Goal: Task Accomplishment & Management: Manage account settings

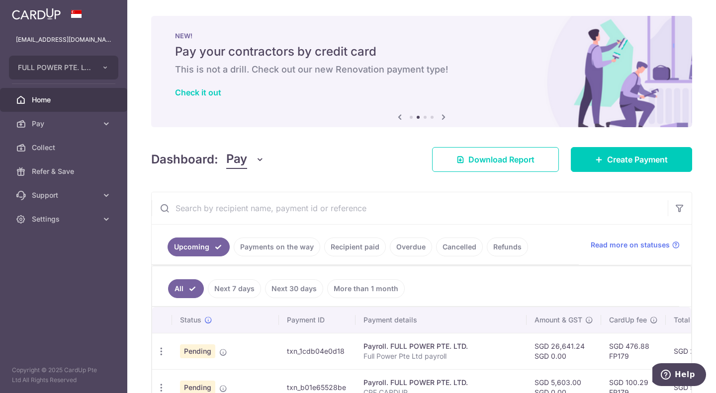
click at [351, 250] on link "Recipient paid" at bounding box center [355, 247] width 62 height 19
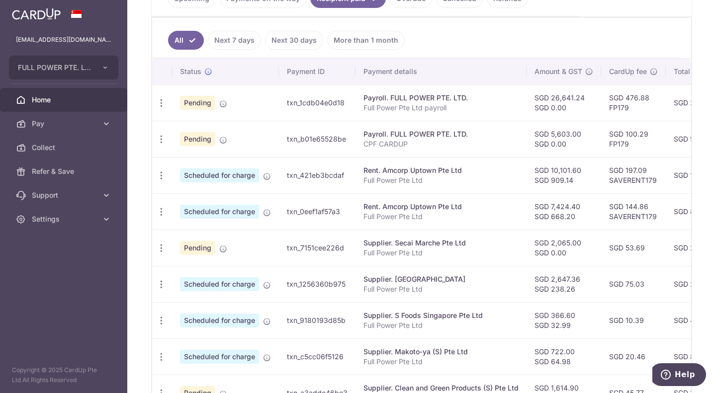
scroll to position [348, 0]
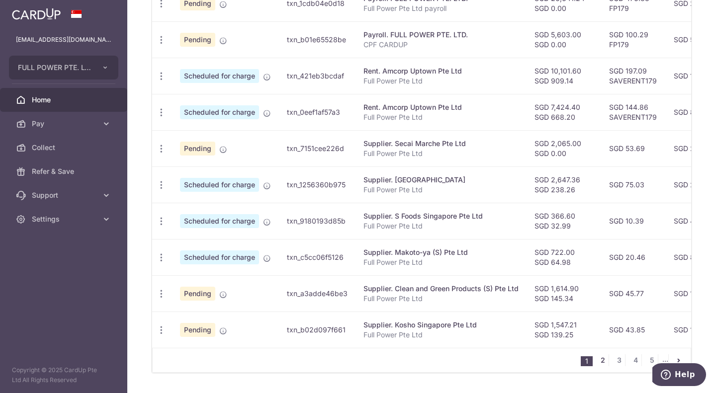
click at [597, 366] on link "2" at bounding box center [602, 360] width 12 height 12
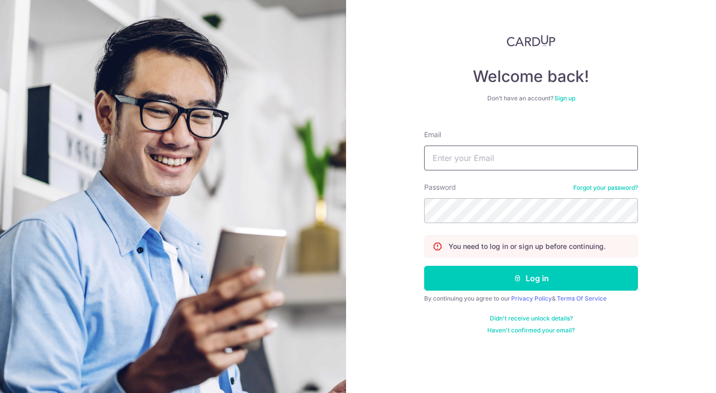
click at [515, 152] on input "Email" at bounding box center [531, 158] width 214 height 25
type input "[EMAIL_ADDRESS][DOMAIN_NAME]"
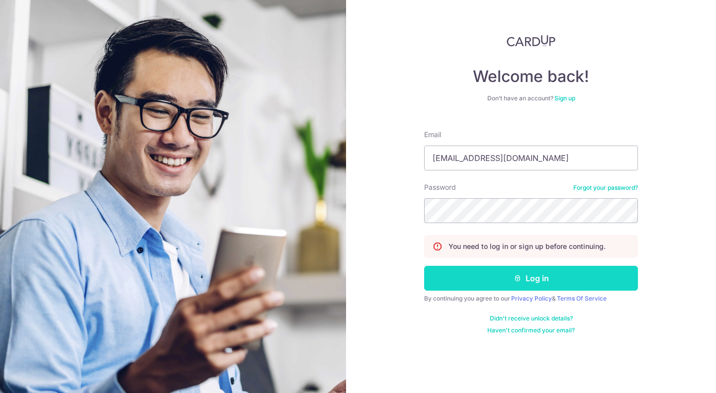
click at [503, 282] on button "Log in" at bounding box center [531, 278] width 214 height 25
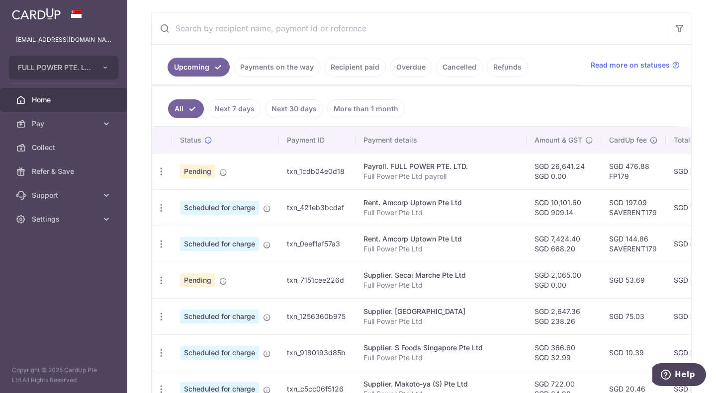
scroll to position [199, 0]
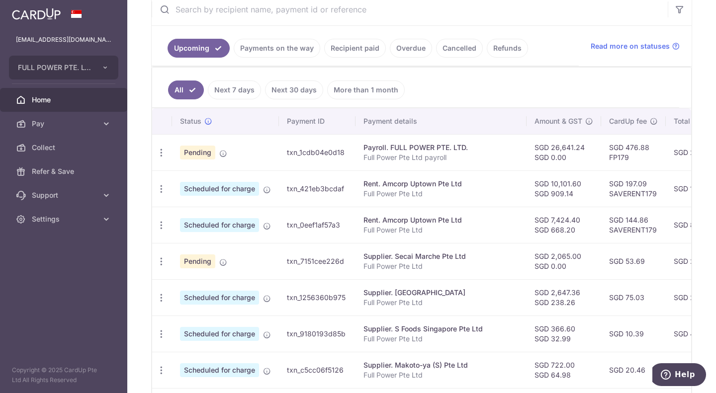
click at [364, 52] on link "Recipient paid" at bounding box center [355, 48] width 62 height 19
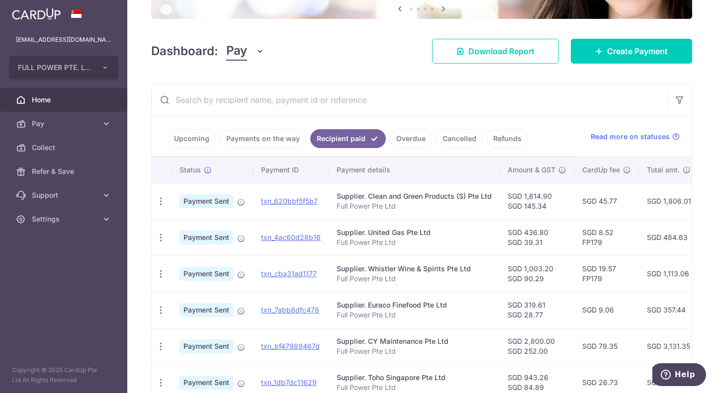
scroll to position [0, 0]
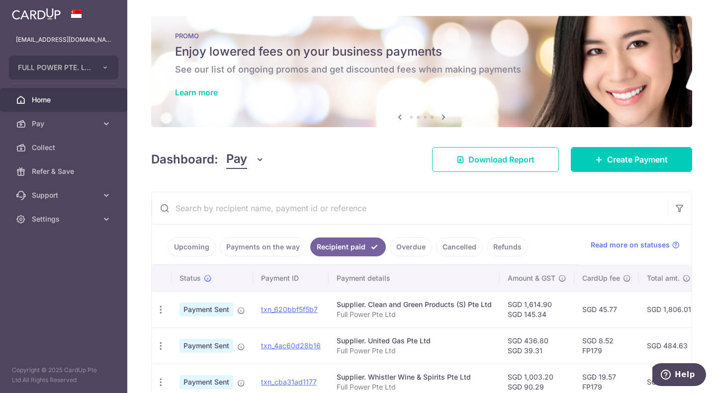
click at [195, 245] on link "Upcoming" at bounding box center [191, 247] width 48 height 19
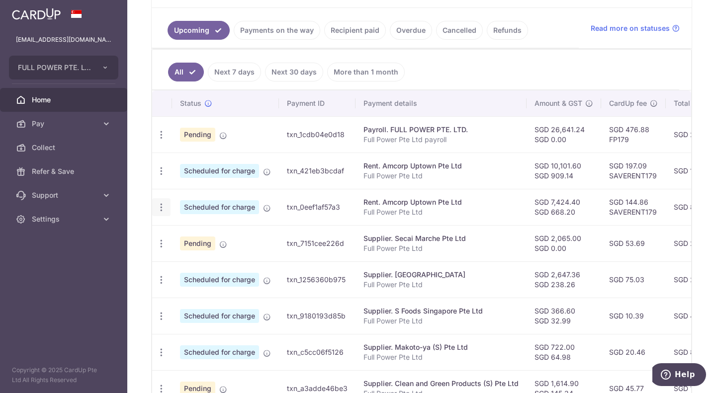
click at [168, 210] on div "Update payment Cancel payment" at bounding box center [161, 207] width 18 height 18
click at [159, 209] on icon "button" at bounding box center [161, 207] width 10 height 10
click at [200, 233] on span "Update payment" at bounding box center [214, 235] width 68 height 12
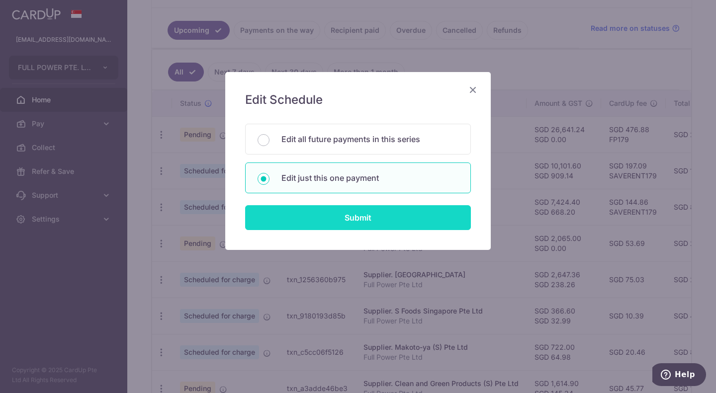
click at [341, 211] on input "Submit" at bounding box center [358, 217] width 226 height 25
radio input "true"
type input "7,424.40"
type input "668.20"
type input "[DATE]"
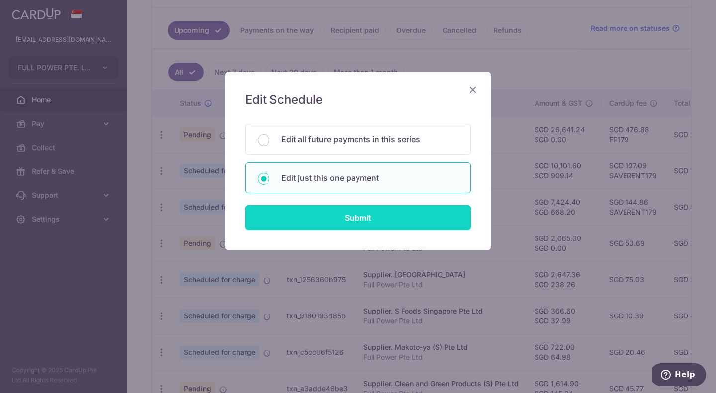
type input "Full Power Pte Ltd"
type input "RENT SEPT 0101"
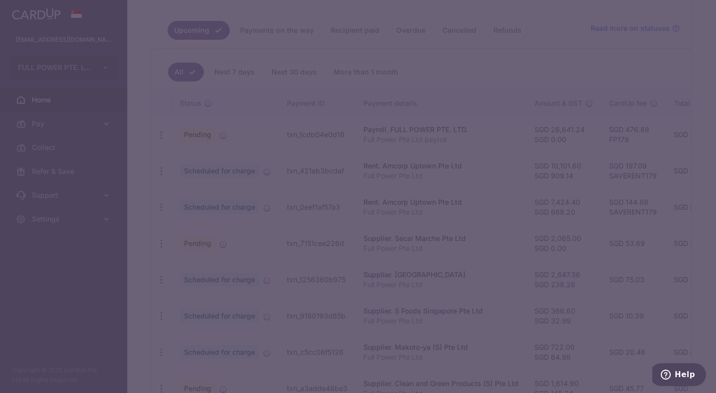
type input "SAVERENT179"
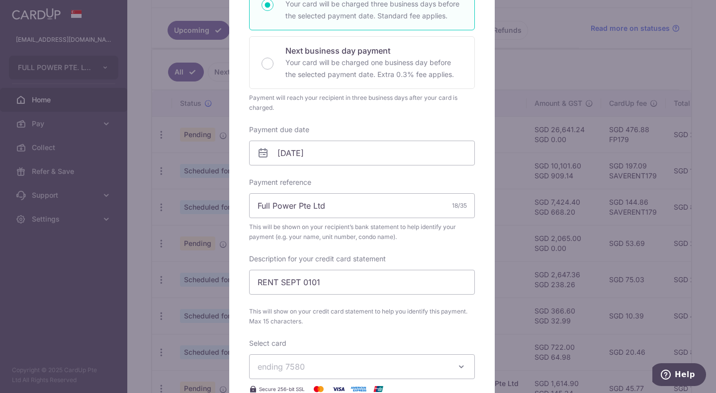
scroll to position [248, 0]
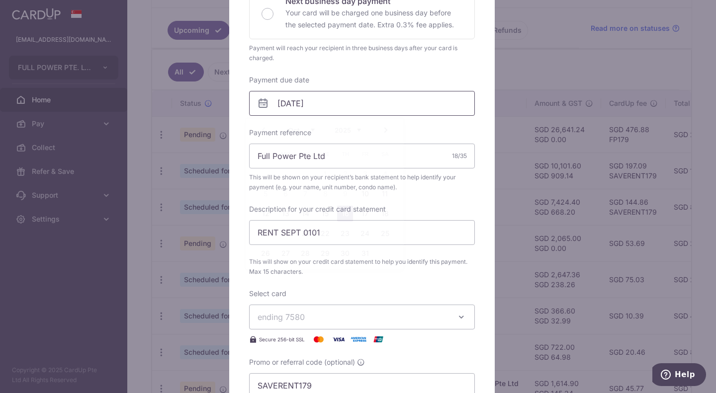
click at [318, 103] on input "[DATE]" at bounding box center [362, 103] width 226 height 25
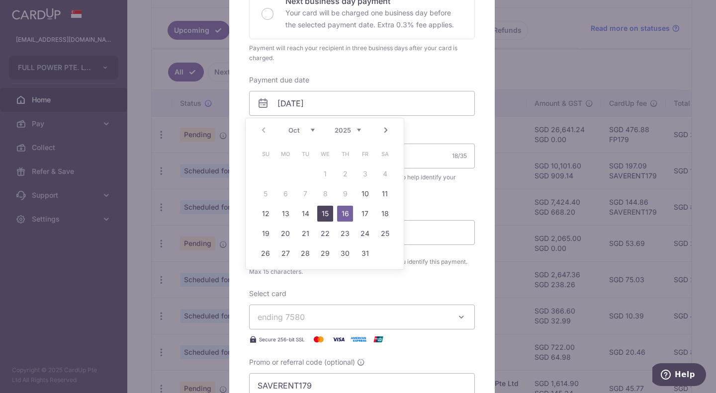
drag, startPoint x: 364, startPoint y: 199, endPoint x: 321, endPoint y: 214, distance: 45.9
click at [321, 214] on tbody "1 2 3 4 5 6 7 8 9 10 11 12 13 14 15 16 17 18 19 20 21 22 23 24 25 26 27 28 29 3…" at bounding box center [324, 213] width 139 height 99
click at [321, 214] on link "15" at bounding box center [325, 214] width 16 height 16
type input "[DATE]"
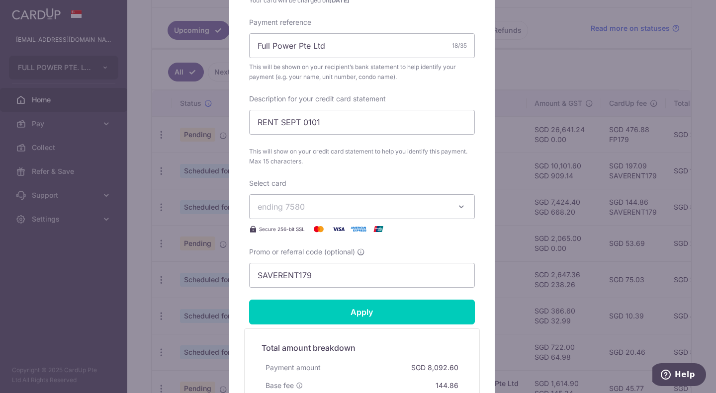
scroll to position [398, 0]
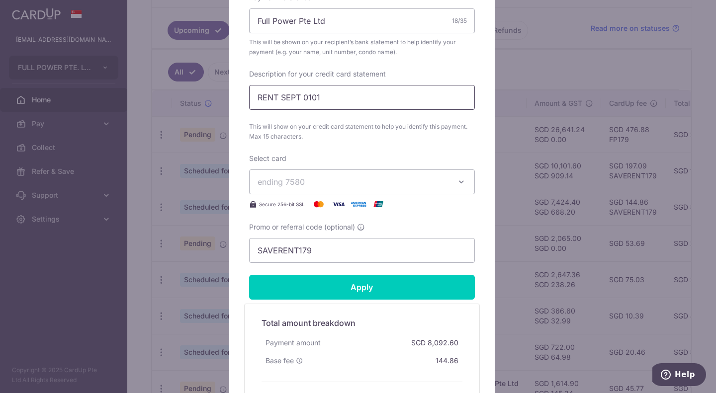
drag, startPoint x: 299, startPoint y: 99, endPoint x: 278, endPoint y: 98, distance: 20.4
click at [278, 98] on input "RENT SEPT 0101" at bounding box center [362, 97] width 226 height 25
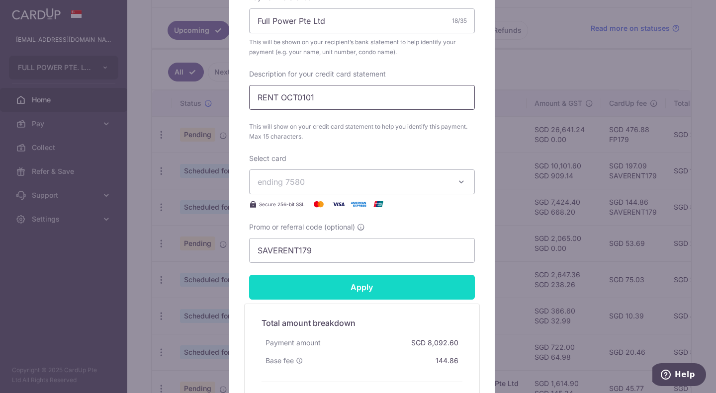
type input "RENT OCT0101"
click at [327, 288] on input "Apply" at bounding box center [362, 287] width 226 height 25
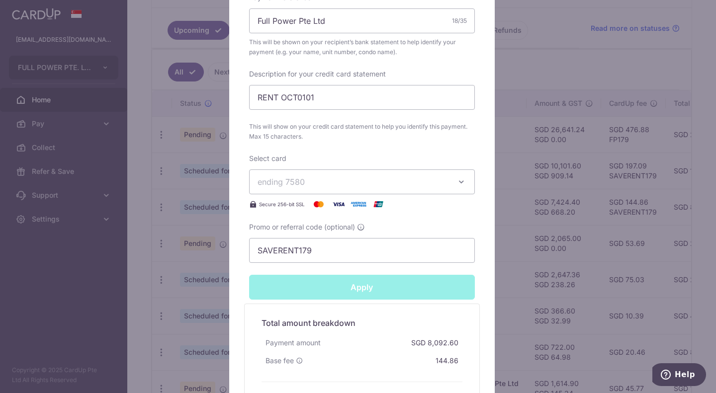
type input "Successfully Applied"
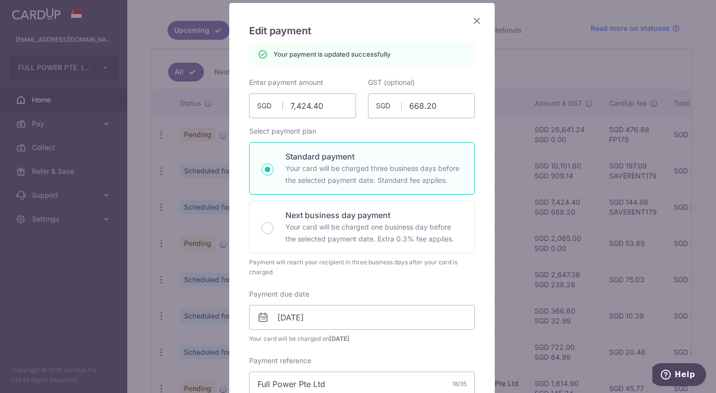
scroll to position [35, 0]
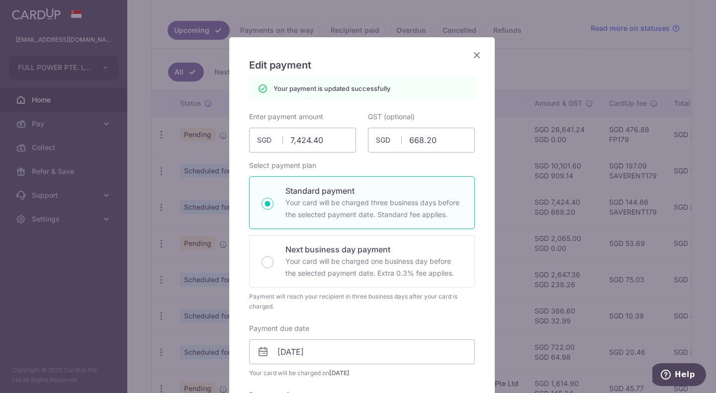
click at [472, 59] on icon "Close" at bounding box center [477, 55] width 12 height 12
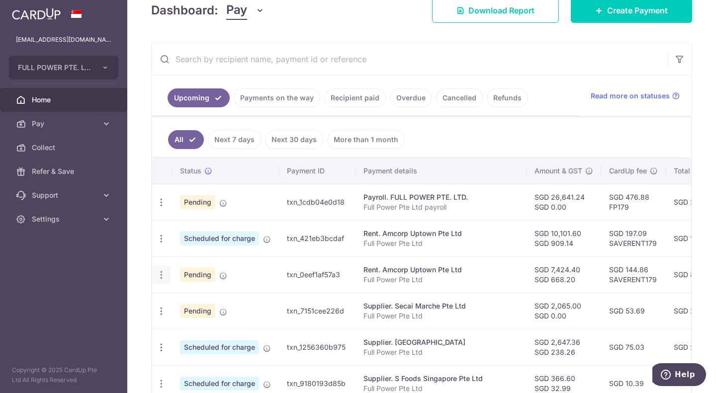
scroll to position [161, 0]
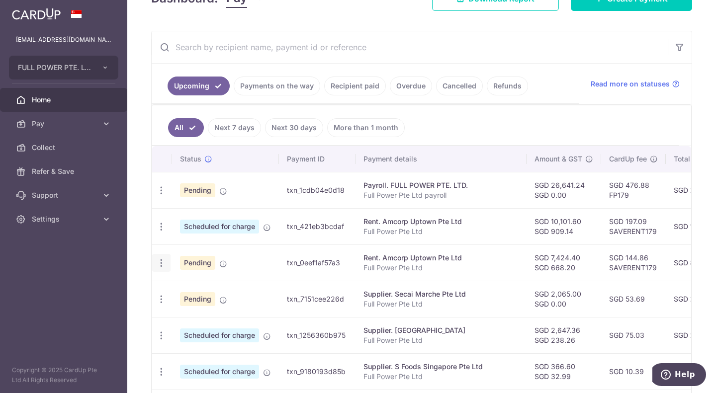
click at [159, 266] on icon "button" at bounding box center [161, 263] width 10 height 10
click at [175, 290] on link "Update payment" at bounding box center [204, 290] width 103 height 24
radio input "true"
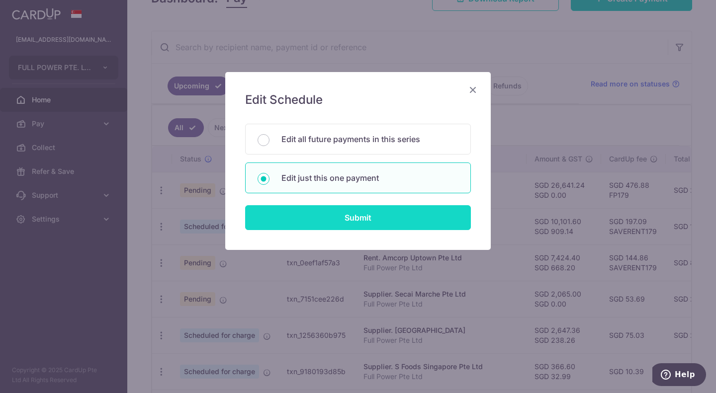
click at [316, 218] on input "Submit" at bounding box center [358, 217] width 226 height 25
radio input "true"
type input "7,424.40"
type input "668.20"
type input "[DATE]"
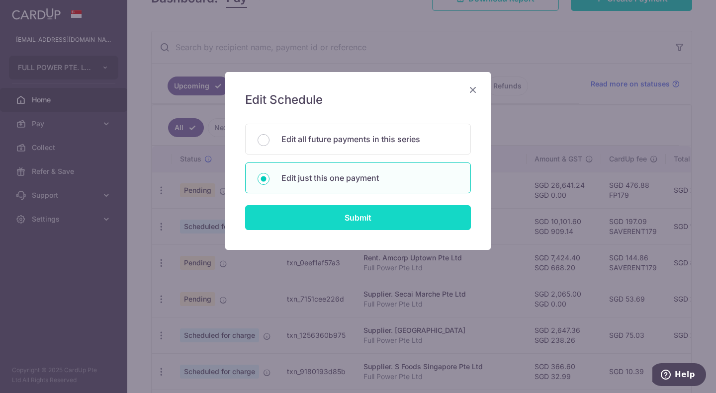
type input "Full Power Pte Ltd"
type input "RENT OCT0101"
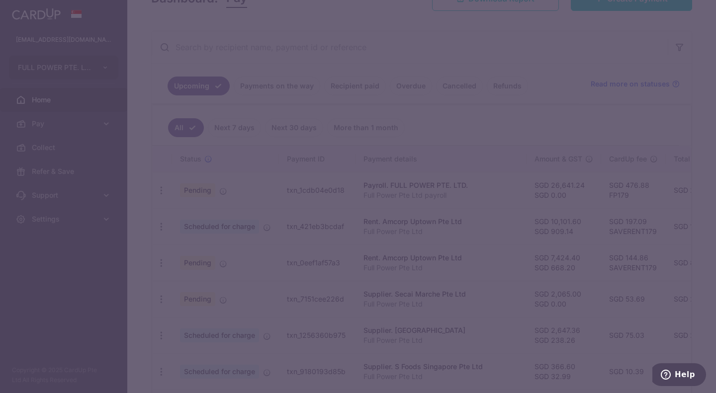
type input "SAVERENT179"
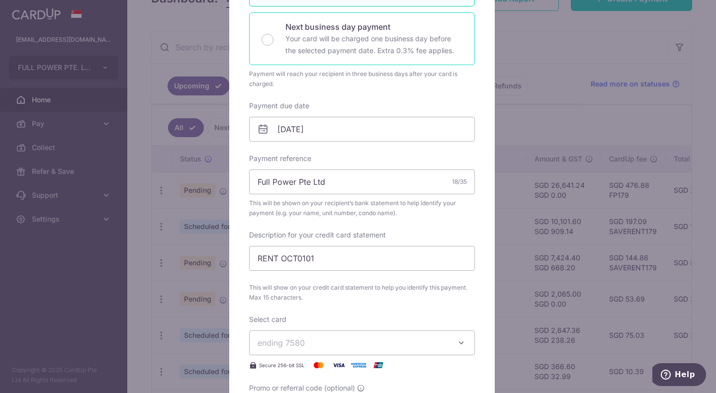
scroll to position [248, 0]
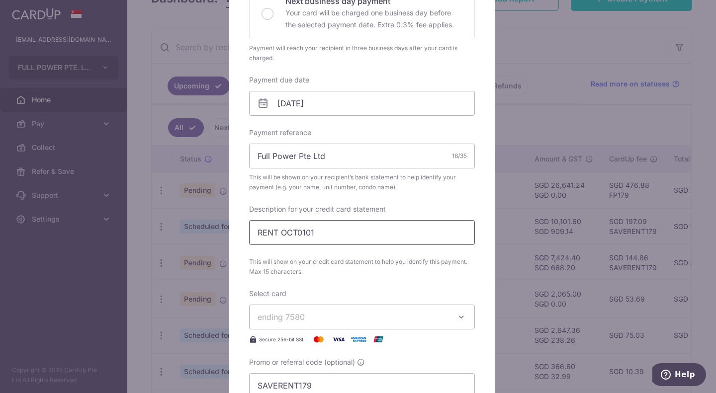
drag, startPoint x: 293, startPoint y: 232, endPoint x: 278, endPoint y: 234, distance: 15.0
click at [278, 234] on input "RENT OCT0101" at bounding box center [362, 232] width 226 height 25
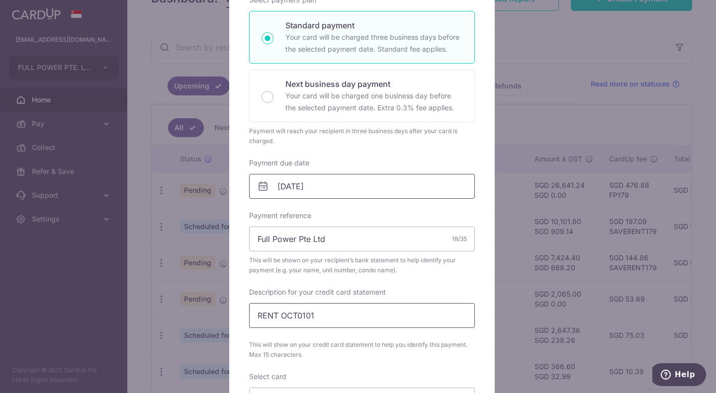
scroll to position [50, 0]
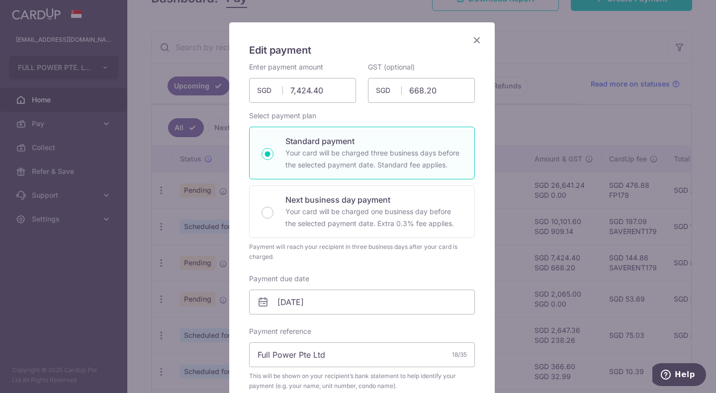
click at [476, 39] on icon "Close" at bounding box center [477, 40] width 12 height 12
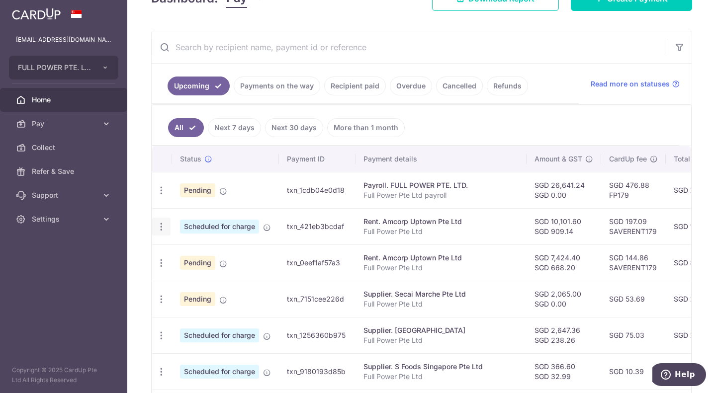
click at [161, 228] on icon "button" at bounding box center [161, 227] width 10 height 10
click at [179, 254] on link "Update payment" at bounding box center [204, 254] width 103 height 24
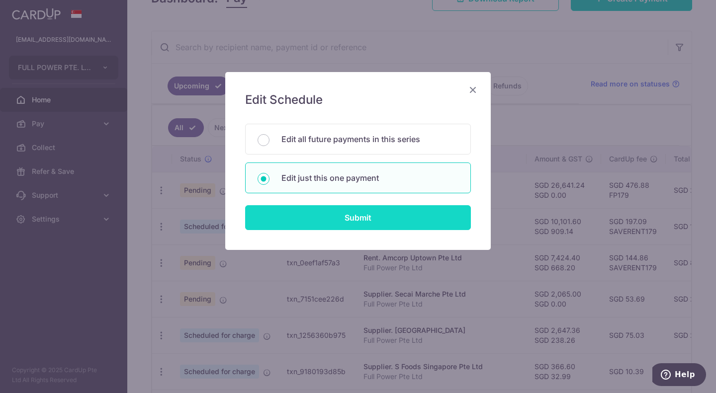
click at [333, 222] on input "Submit" at bounding box center [358, 217] width 226 height 25
type input "10,101.60"
type input "909.14"
radio input "true"
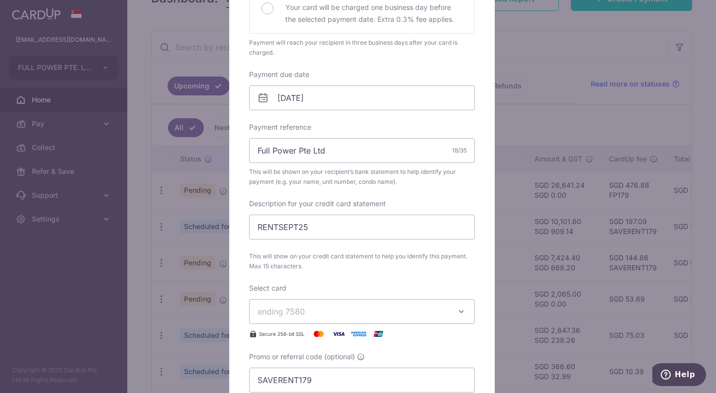
scroll to position [298, 0]
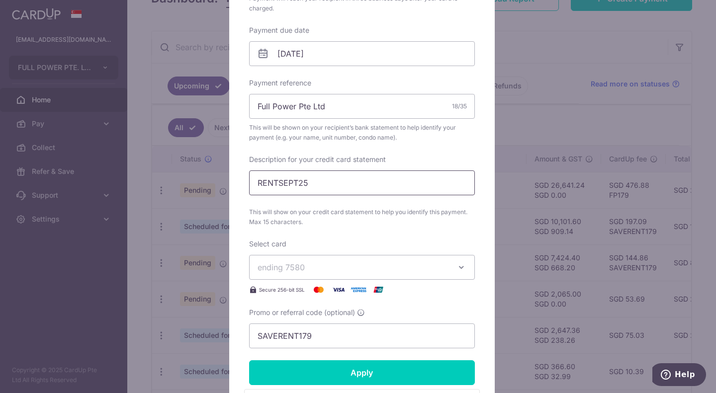
drag, startPoint x: 293, startPoint y: 184, endPoint x: 277, endPoint y: 185, distance: 16.4
click at [277, 185] on input "RENTSEPT25" at bounding box center [362, 182] width 226 height 25
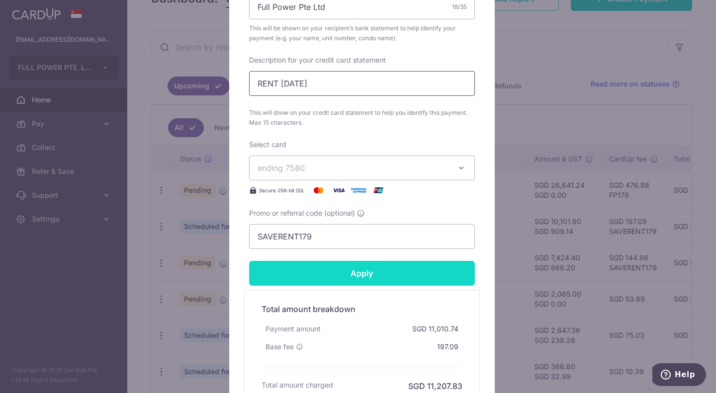
type input "RENT OCT25"
click at [369, 268] on input "Apply" at bounding box center [362, 273] width 226 height 25
type input "Successfully Applied"
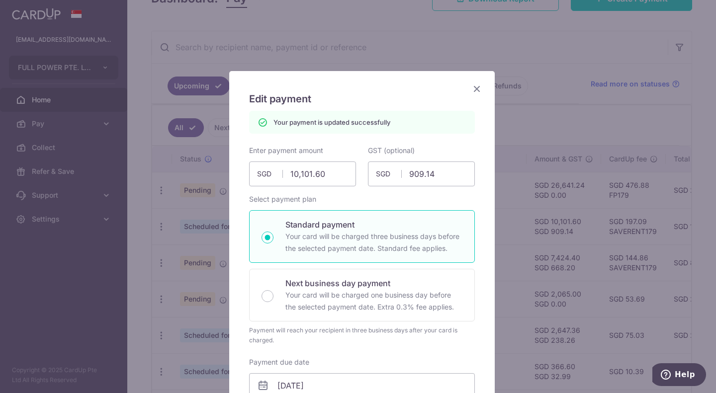
scroll to position [0, 0]
click at [475, 90] on icon "Close" at bounding box center [477, 89] width 12 height 12
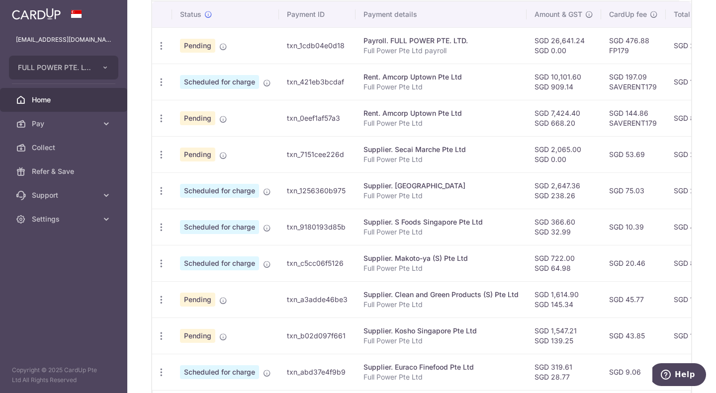
scroll to position [310, 0]
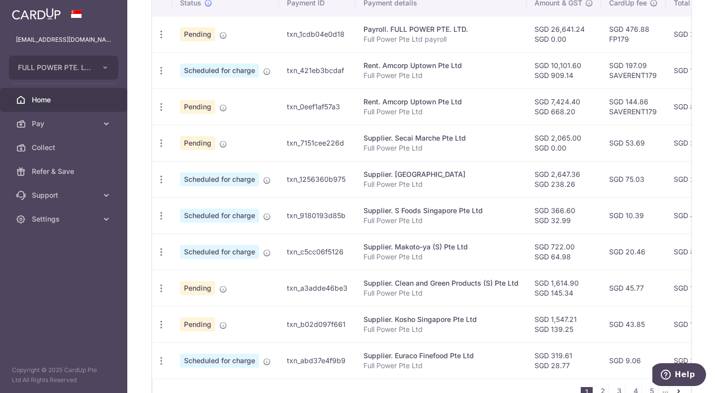
scroll to position [348, 0]
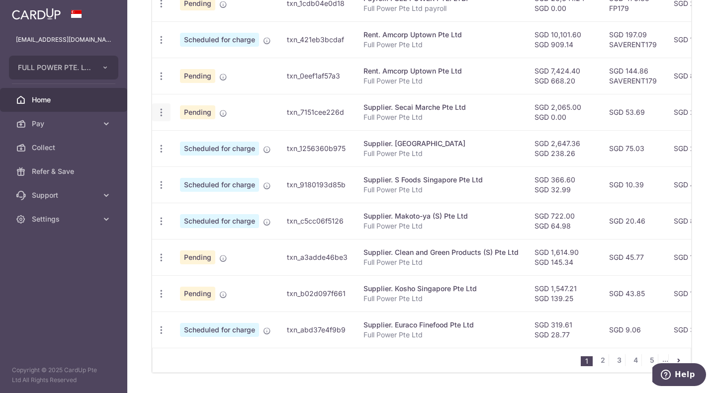
click at [161, 113] on icon "button" at bounding box center [161, 112] width 10 height 10
click at [195, 140] on span "Update payment" at bounding box center [214, 140] width 68 height 12
radio input "true"
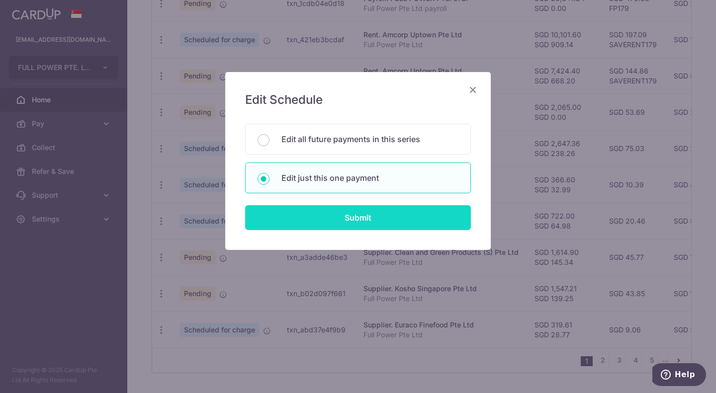
click at [352, 221] on input "Submit" at bounding box center [358, 217] width 226 height 25
radio input "true"
type input "2,065.00"
type input "0.00"
type input "[DATE]"
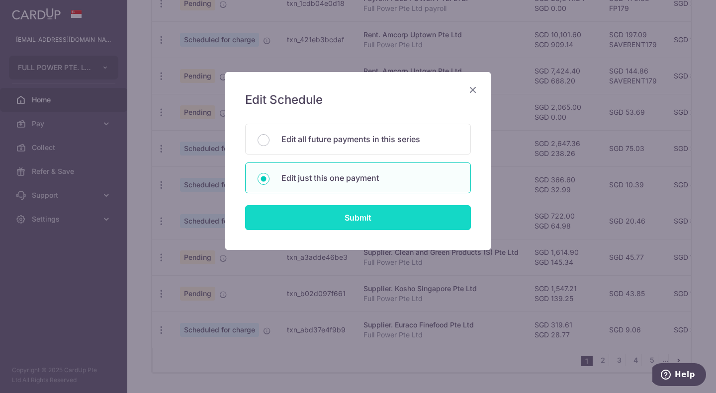
type input "Full Power Pte Ltd"
type input "SECAI [DATE]"
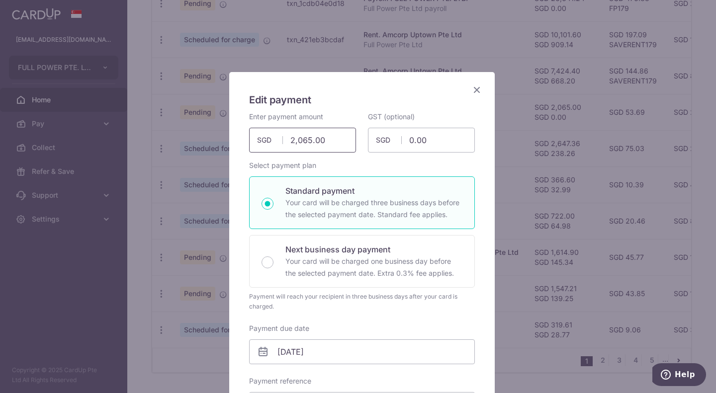
drag, startPoint x: 333, startPoint y: 141, endPoint x: 270, endPoint y: 143, distance: 62.6
click at [270, 143] on div "2,065.00 2065.00 SGD" at bounding box center [302, 140] width 107 height 25
paste input "Zenryoku44"
drag, startPoint x: 318, startPoint y: 142, endPoint x: 273, endPoint y: 142, distance: 45.2
click at [273, 142] on div "44.00 44.00 SGD" at bounding box center [302, 140] width 107 height 25
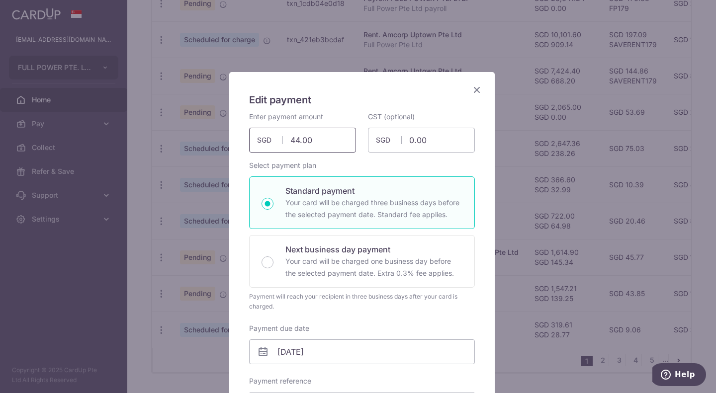
paste input "$2,362.14"
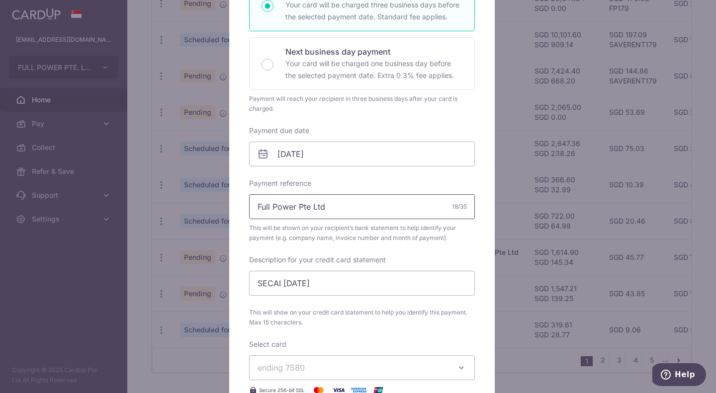
scroll to position [199, 0]
type input "2,362.14"
drag, startPoint x: 298, startPoint y: 282, endPoint x: 281, endPoint y: 283, distance: 17.4
click at [281, 283] on input "SECAI AUG25" at bounding box center [362, 282] width 226 height 25
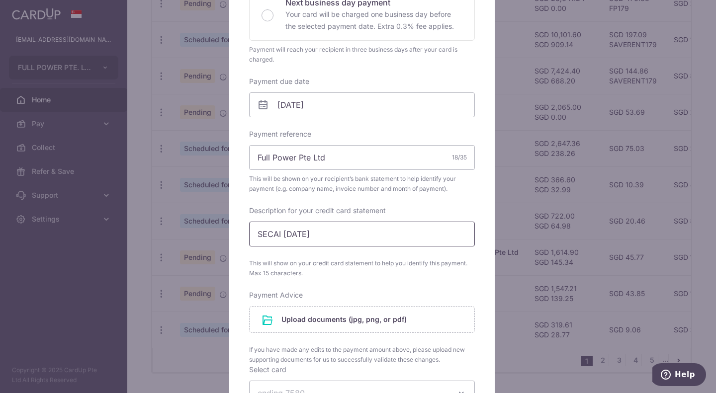
scroll to position [348, 0]
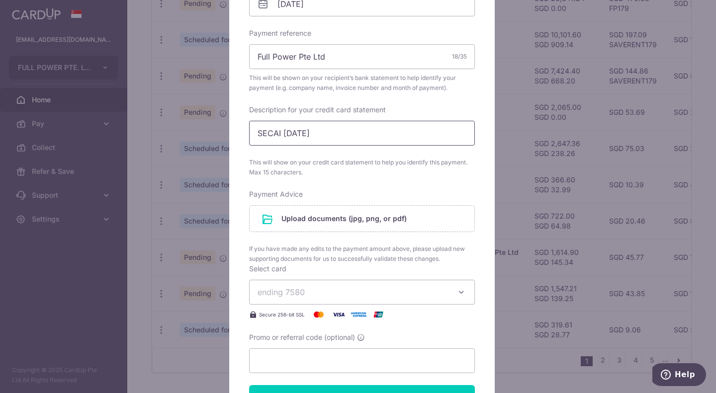
type input "SECAI SEPT 25"
click at [439, 183] on div "Enter payment amount 2,362.14 2362.14 SGD To change the payment amount, please …" at bounding box center [362, 68] width 226 height 609
click at [468, 253] on span "If you have made any edits to the payment amount above, please upload new suppo…" at bounding box center [362, 254] width 226 height 20
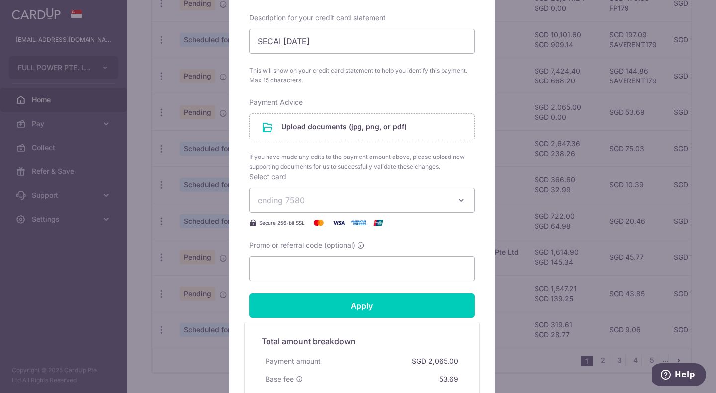
scroll to position [547, 0]
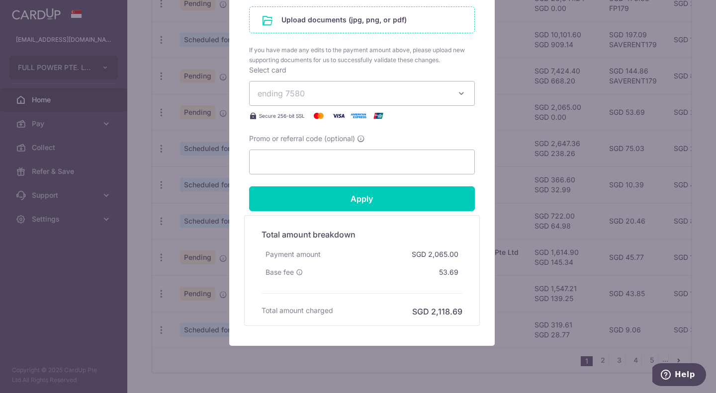
click at [321, 24] on input "file" at bounding box center [361, 20] width 225 height 26
click at [526, 168] on div "Edit payment By clicking apply, you will make changes to all payments to Secai …" at bounding box center [358, 196] width 716 height 393
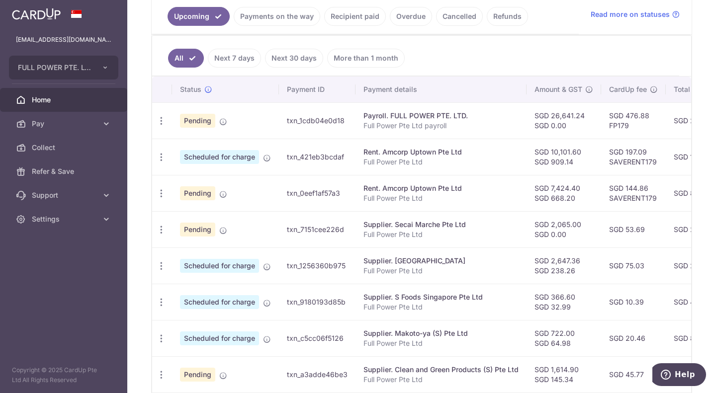
scroll to position [248, 0]
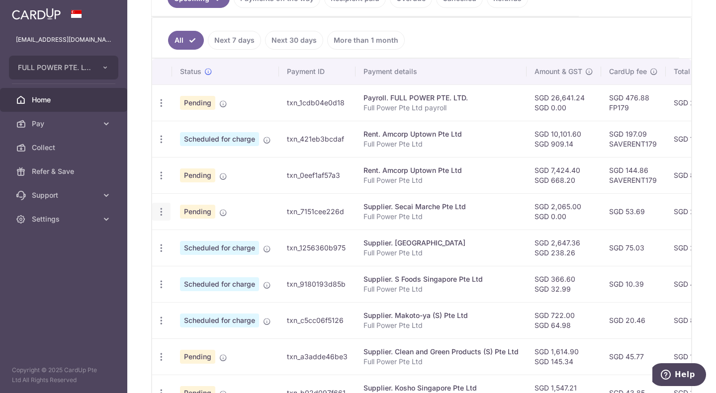
click at [160, 209] on icon "button" at bounding box center [161, 212] width 10 height 10
click at [196, 234] on span "Update payment" at bounding box center [214, 239] width 68 height 12
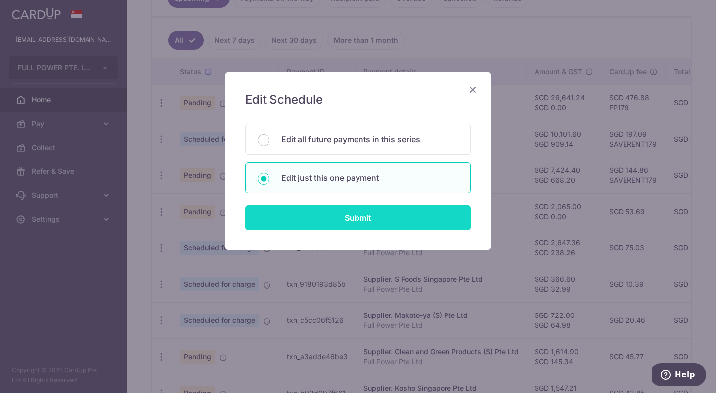
click at [330, 215] on input "Submit" at bounding box center [358, 217] width 226 height 25
type input "2,065.00"
radio input "true"
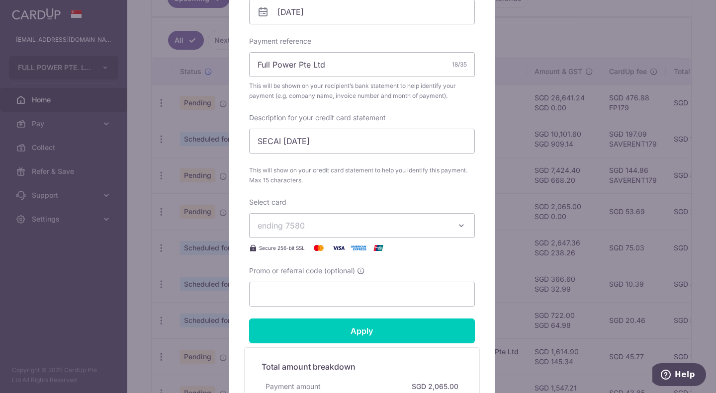
scroll to position [348, 0]
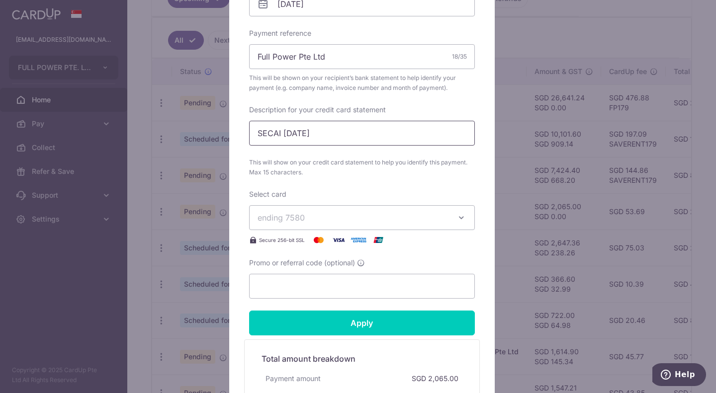
click at [297, 136] on input "SECAI AUG25" at bounding box center [362, 133] width 226 height 25
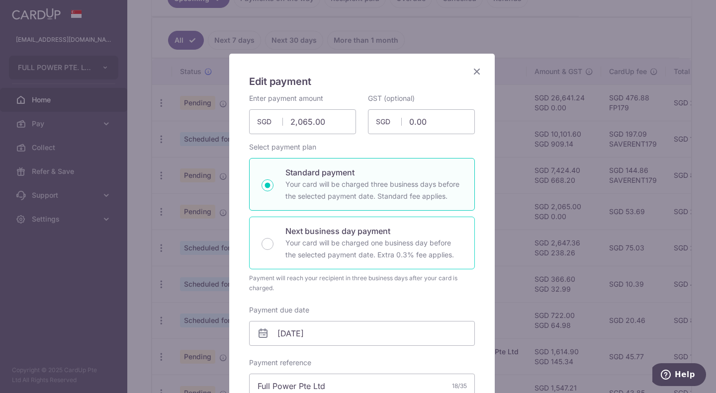
scroll to position [0, 0]
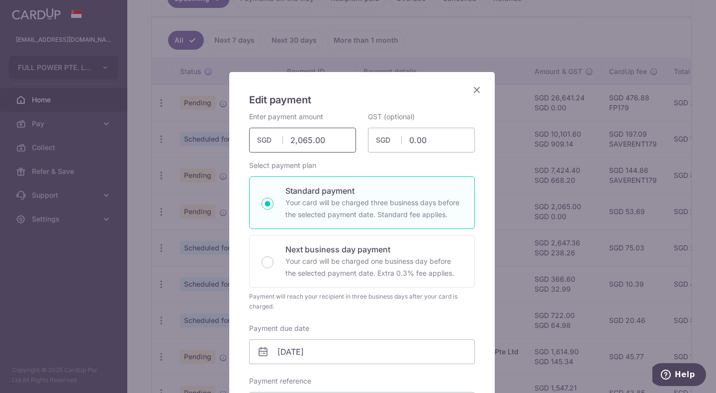
type input "SECAI SEPT 25"
drag, startPoint x: 320, startPoint y: 140, endPoint x: 277, endPoint y: 140, distance: 43.7
click at [277, 140] on div "2,065.00 2065.00 SGD" at bounding box center [302, 140] width 107 height 25
drag, startPoint x: 339, startPoint y: 145, endPoint x: 280, endPoint y: 139, distance: 59.4
click at [280, 139] on input "2,065.00" at bounding box center [302, 140] width 107 height 25
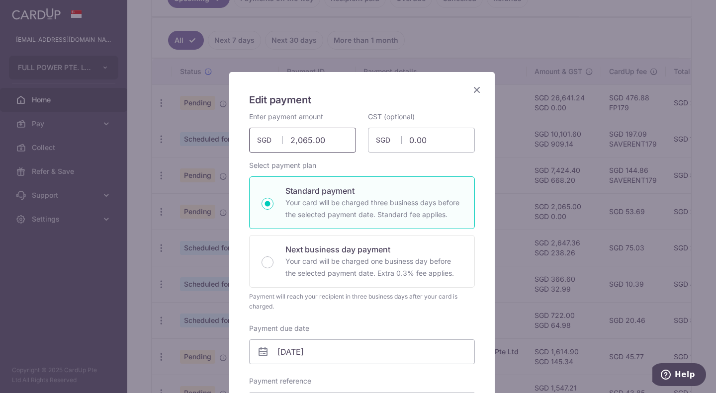
paste input "$2,362.14"
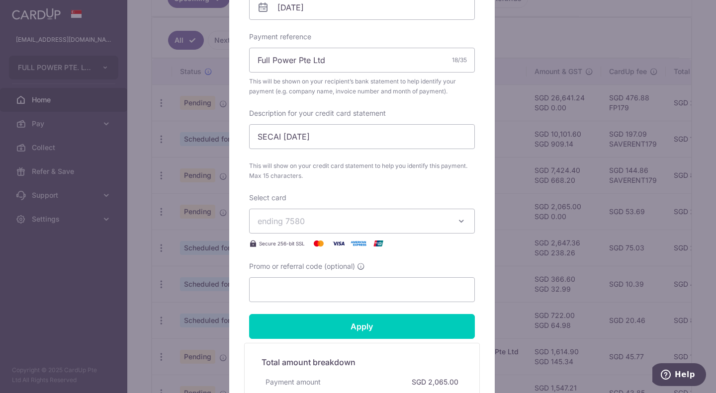
scroll to position [497, 0]
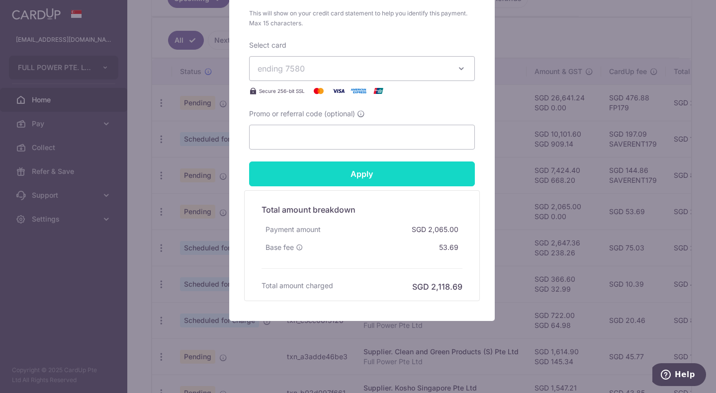
type input "2,362.14"
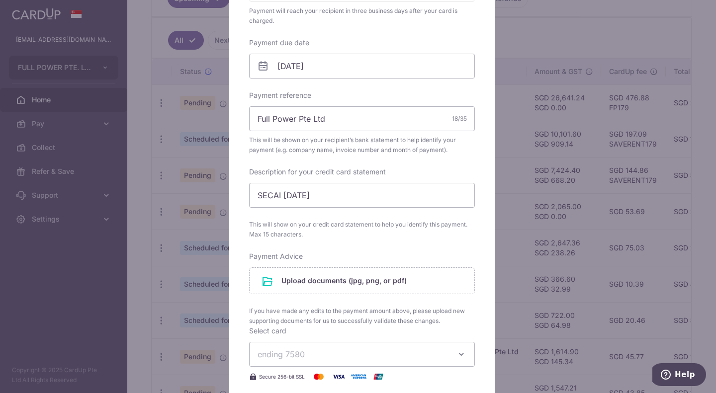
scroll to position [348, 0]
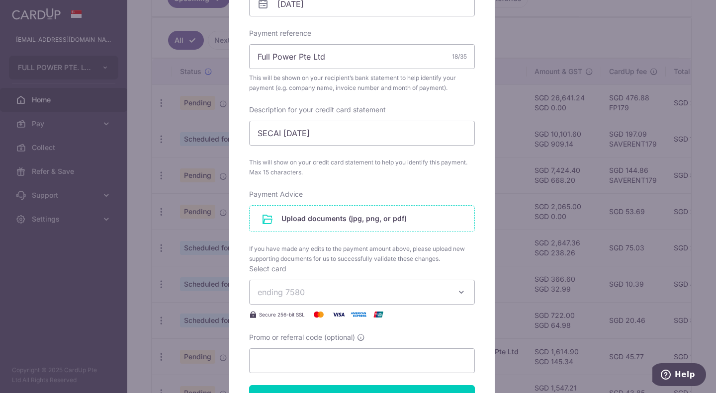
click at [369, 221] on input "file" at bounding box center [361, 219] width 225 height 26
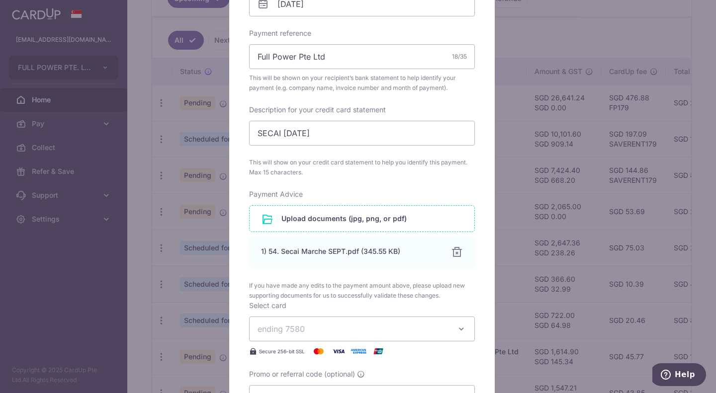
scroll to position [608, 0]
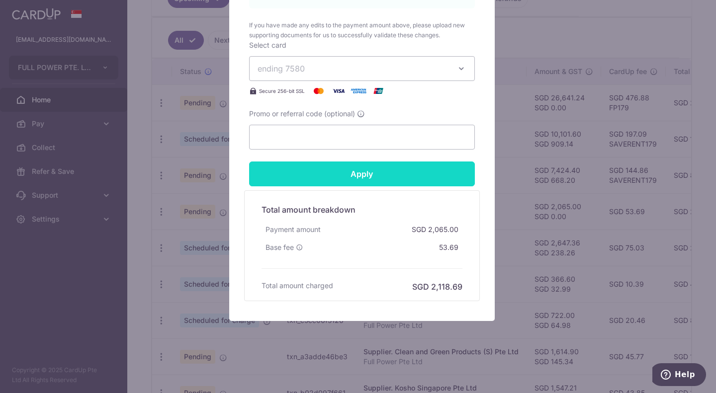
click at [311, 171] on input "Apply" at bounding box center [362, 173] width 226 height 25
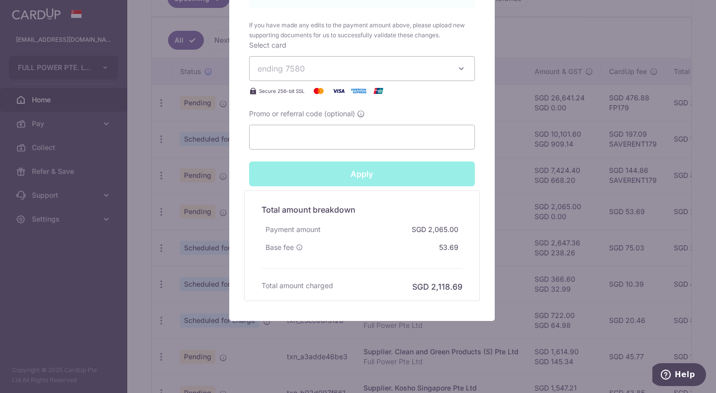
type input "Successfully Applied"
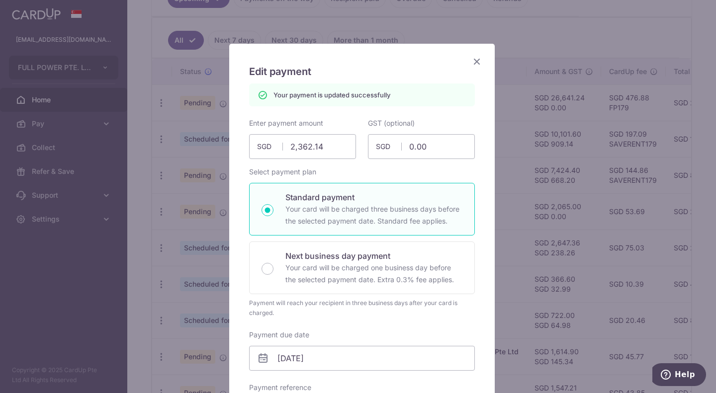
scroll to position [0, 0]
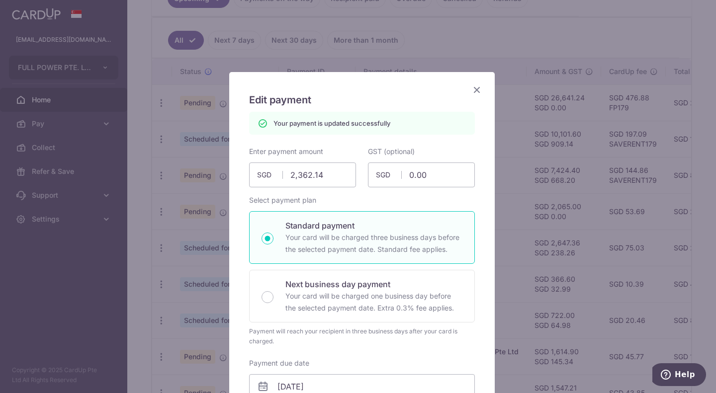
click at [478, 86] on icon "Close" at bounding box center [477, 89] width 12 height 12
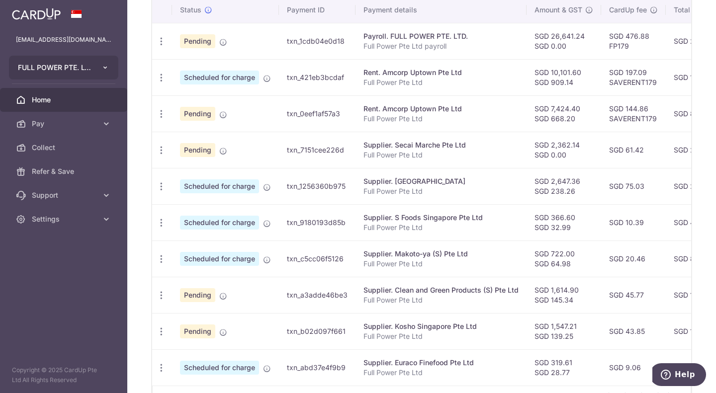
click at [104, 68] on icon "button" at bounding box center [105, 68] width 8 height 8
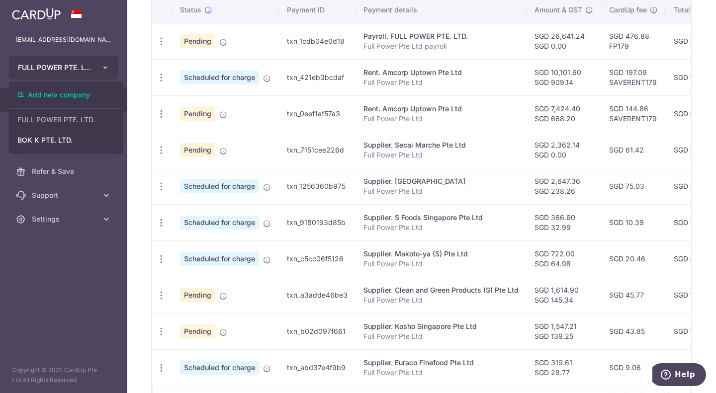
click at [104, 68] on icon "button" at bounding box center [105, 68] width 8 height 8
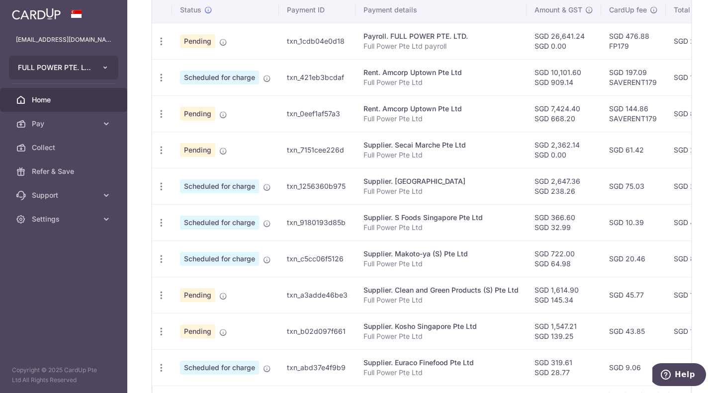
click at [104, 68] on icon "button" at bounding box center [105, 68] width 8 height 8
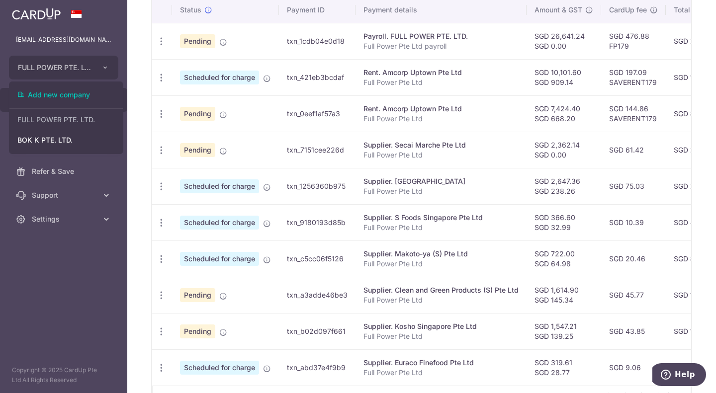
click at [91, 282] on aside "[EMAIL_ADDRESS][DOMAIN_NAME] FULL POWER PTE. LTD. Add new company FULL POWER PT…" at bounding box center [63, 196] width 127 height 393
